Goal: Task Accomplishment & Management: Manage account settings

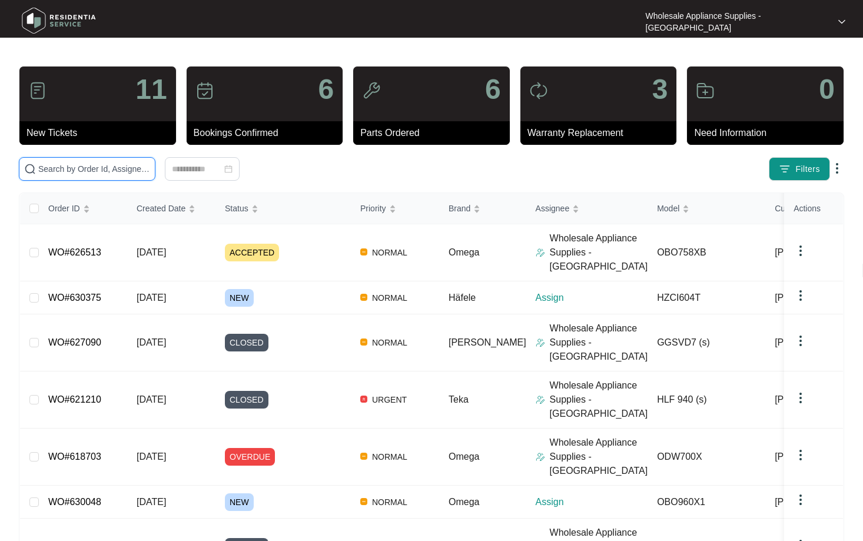
click at [105, 164] on input "text" at bounding box center [94, 168] width 112 height 13
paste input "626513"
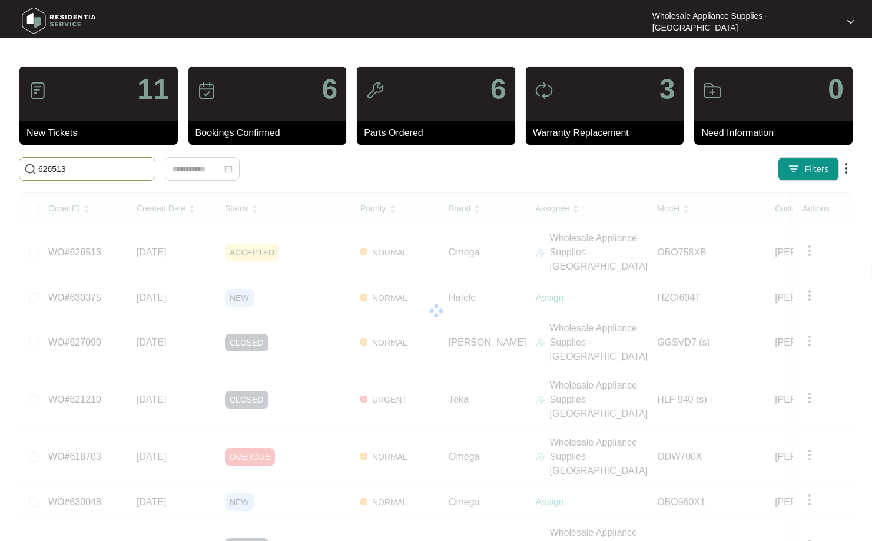
type input "626513"
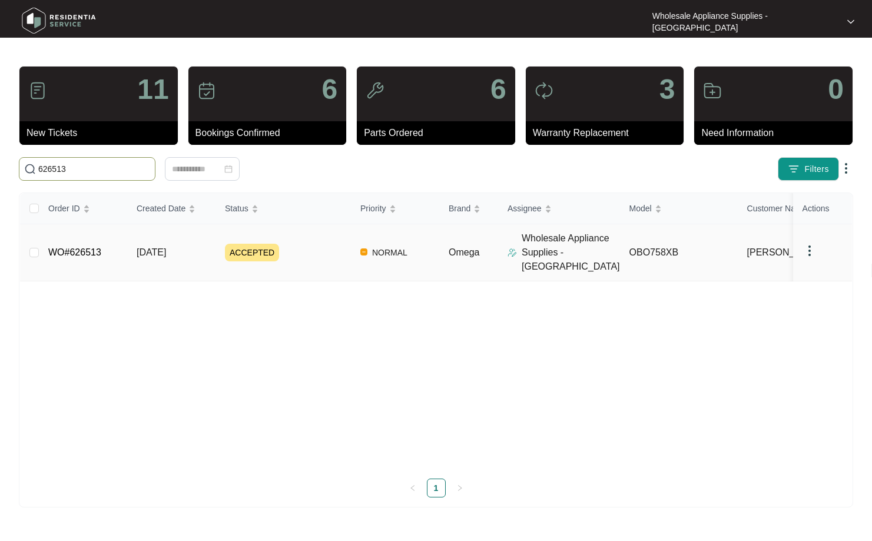
click at [152, 247] on span "[DATE]" at bounding box center [151, 252] width 29 height 10
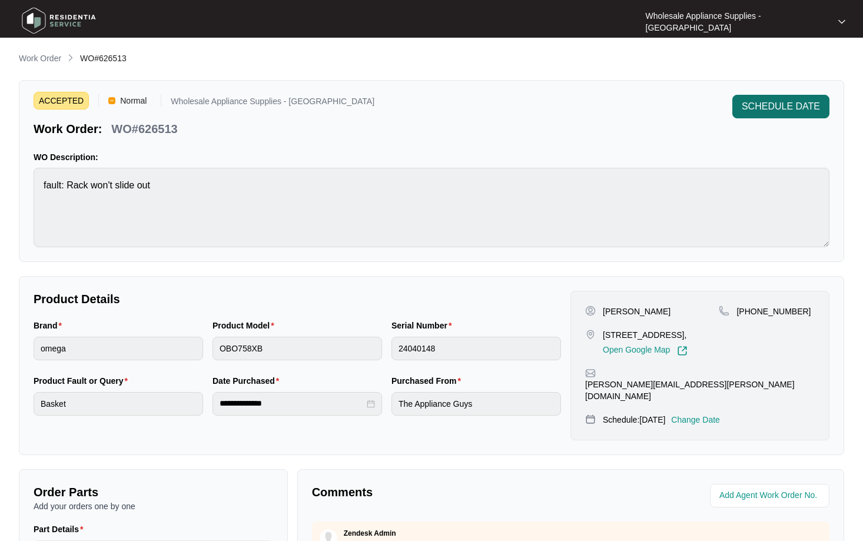
click at [785, 107] on span "SCHEDULE DATE" at bounding box center [781, 106] width 78 height 14
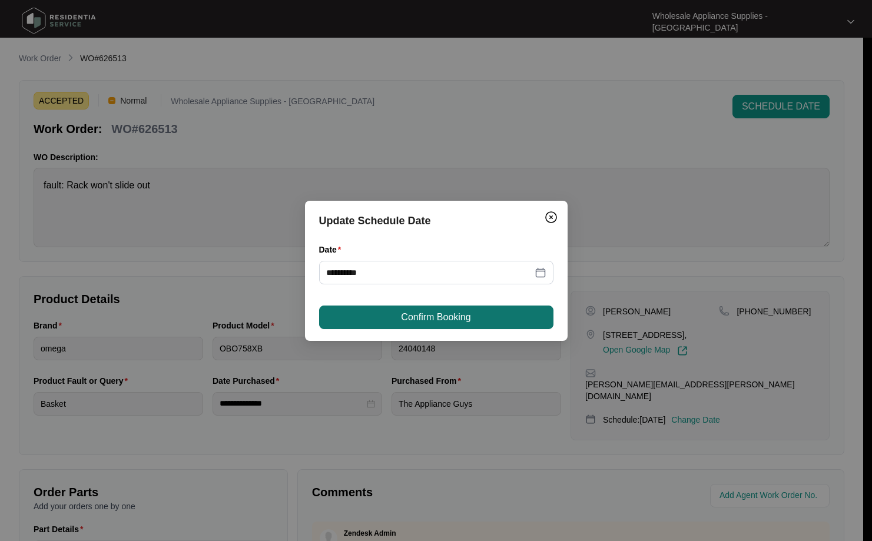
click at [466, 317] on span "Confirm Booking" at bounding box center [435, 317] width 69 height 14
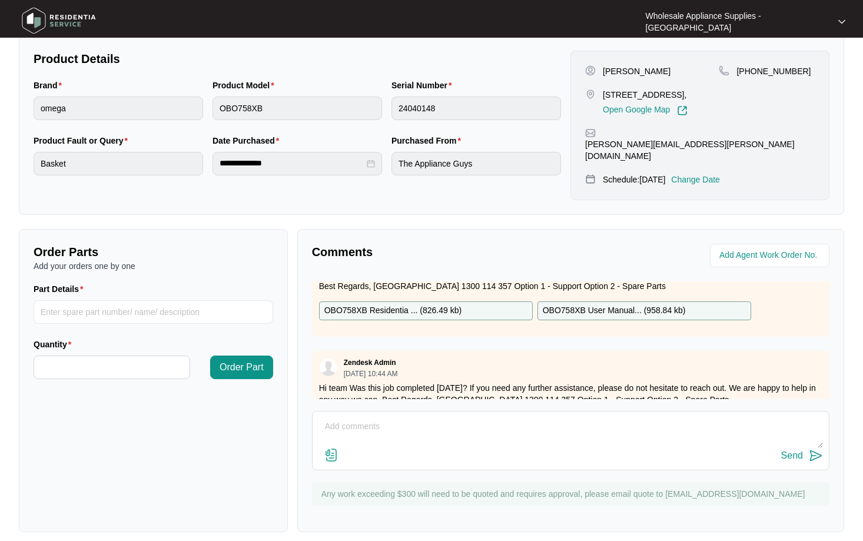
scroll to position [67, 0]
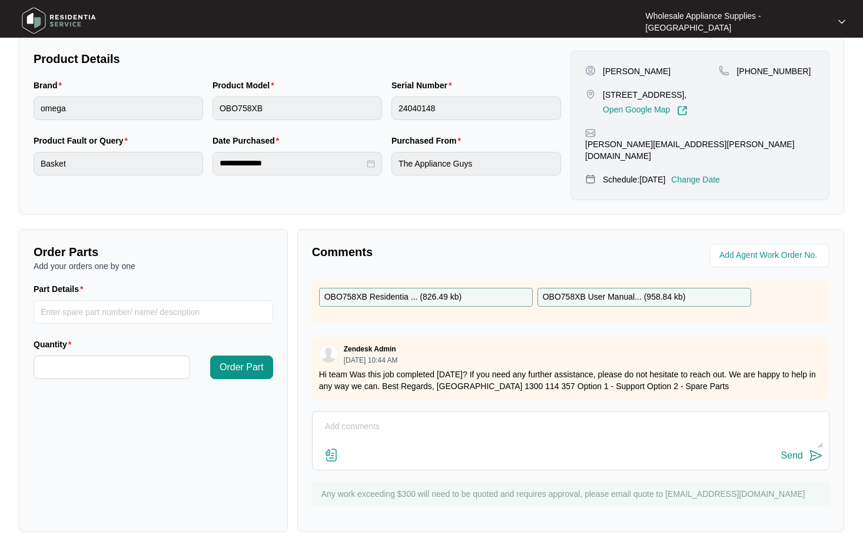
click at [480, 419] on textarea at bounding box center [570, 432] width 504 height 31
type textarea "h"
type textarea "Hi Team, Job has been competed"
click at [812, 453] on button "Send" at bounding box center [802, 456] width 42 height 16
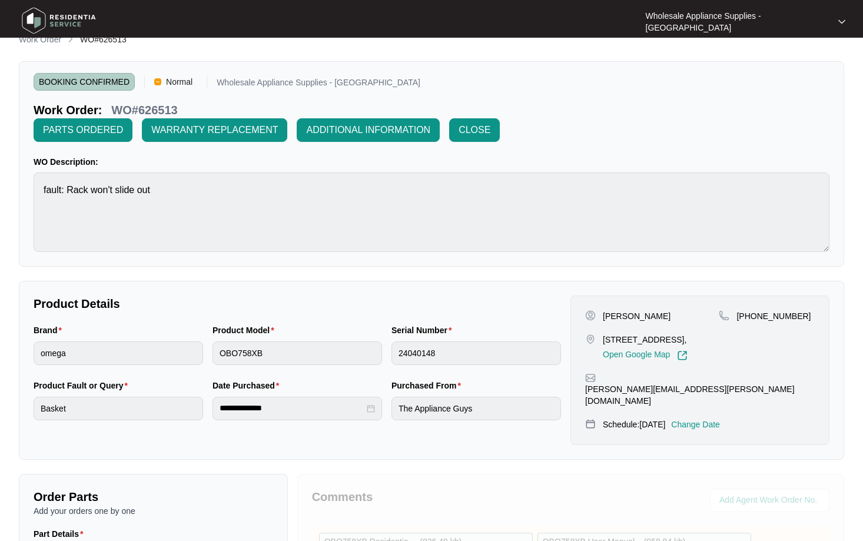
scroll to position [0, 0]
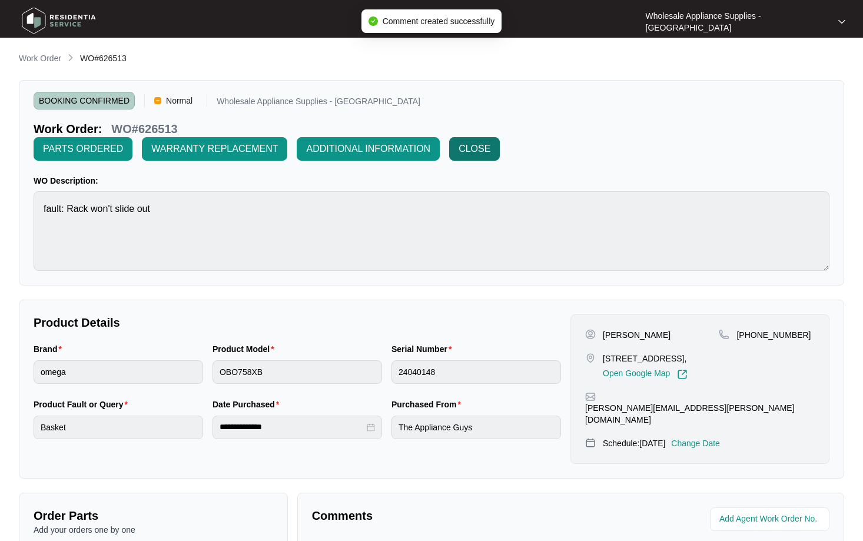
click at [461, 147] on span "CLOSE" at bounding box center [474, 149] width 32 height 14
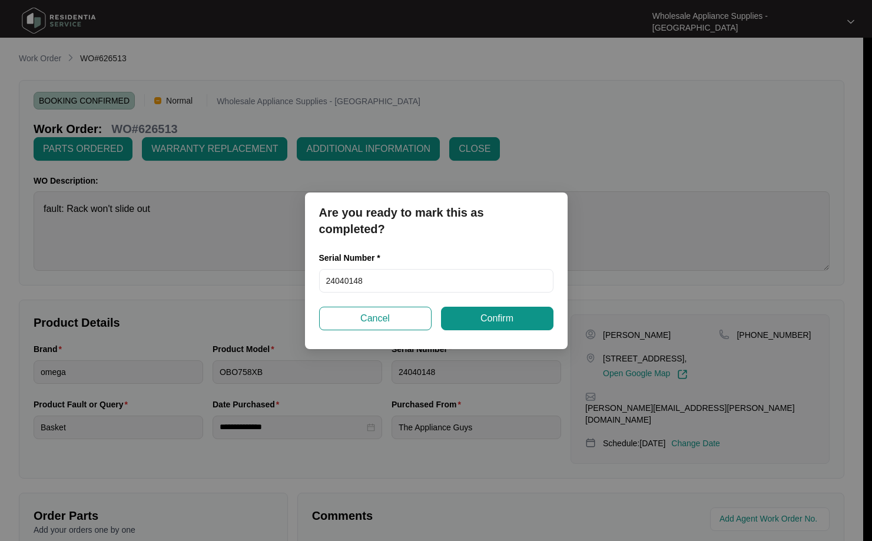
drag, startPoint x: 467, startPoint y: 318, endPoint x: 450, endPoint y: 319, distance: 17.1
click at [467, 318] on button "Confirm" at bounding box center [497, 319] width 112 height 24
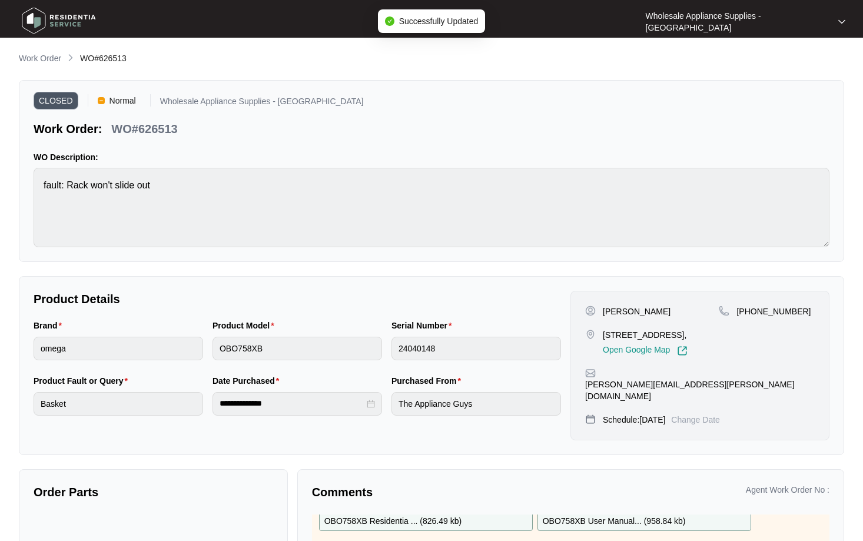
click at [31, 51] on main "**********" at bounding box center [431, 333] width 863 height 666
click at [42, 55] on p "Work Order" at bounding box center [40, 58] width 42 height 12
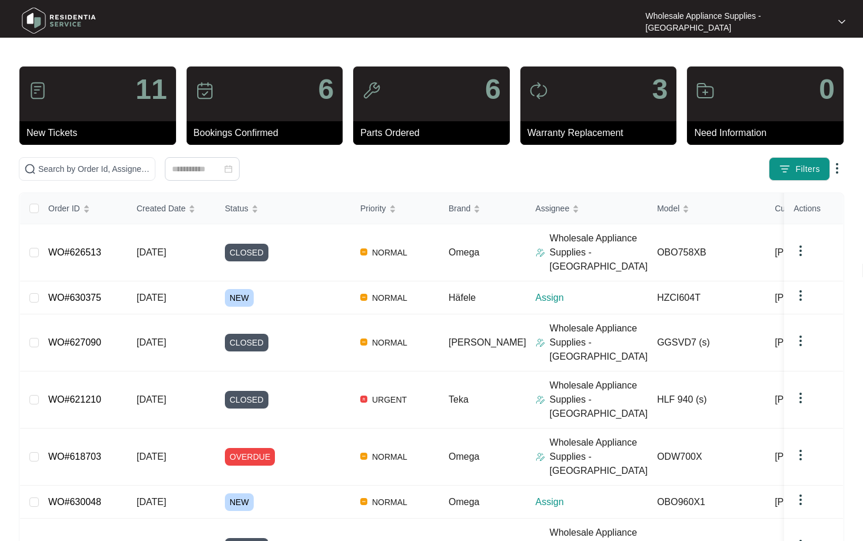
click at [39, 18] on img at bounding box center [59, 20] width 82 height 35
